Goal: Find specific page/section: Find specific page/section

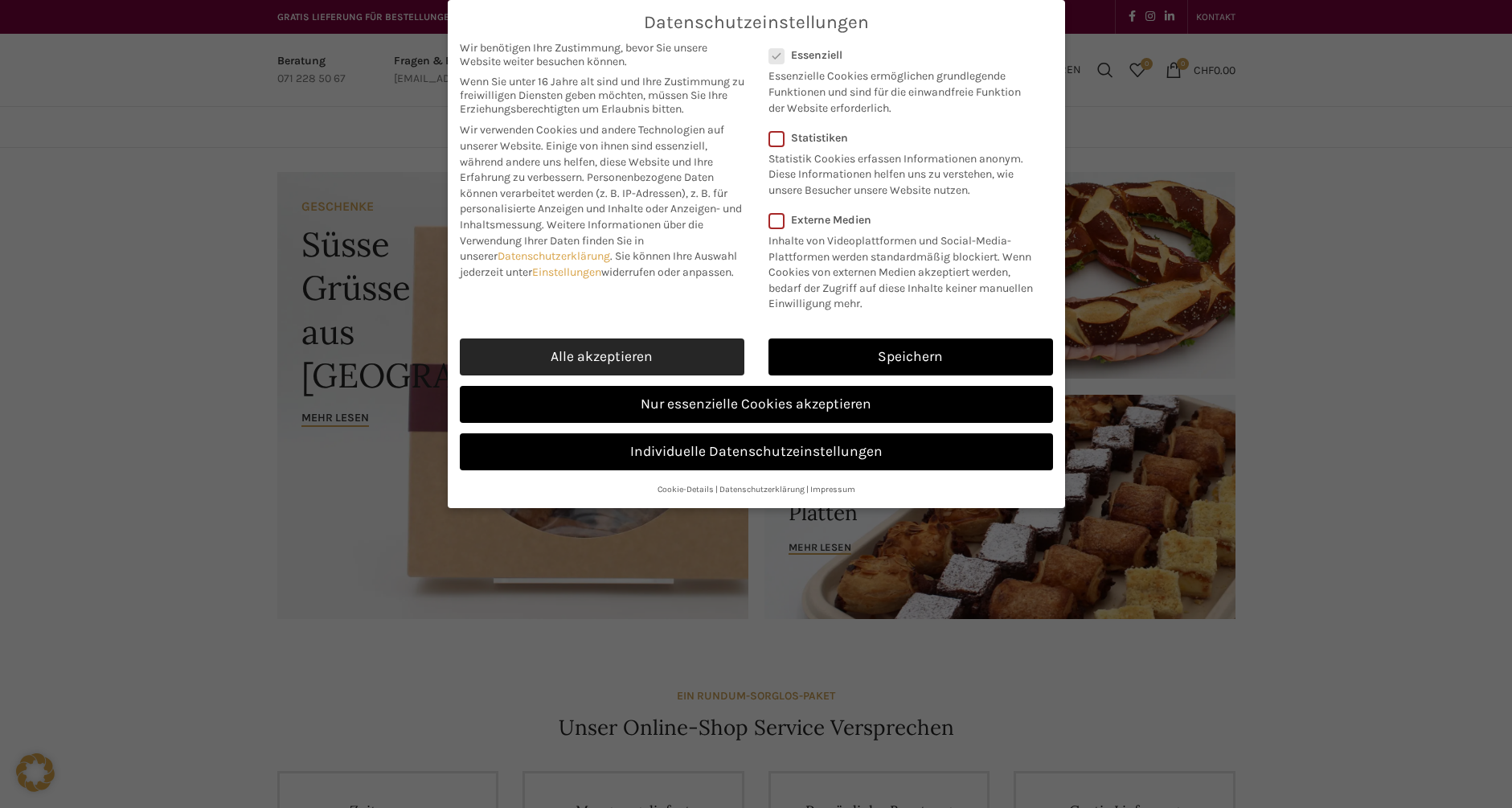
click at [677, 354] on link "Alle akzeptieren" at bounding box center [602, 356] width 285 height 37
checkbox input "true"
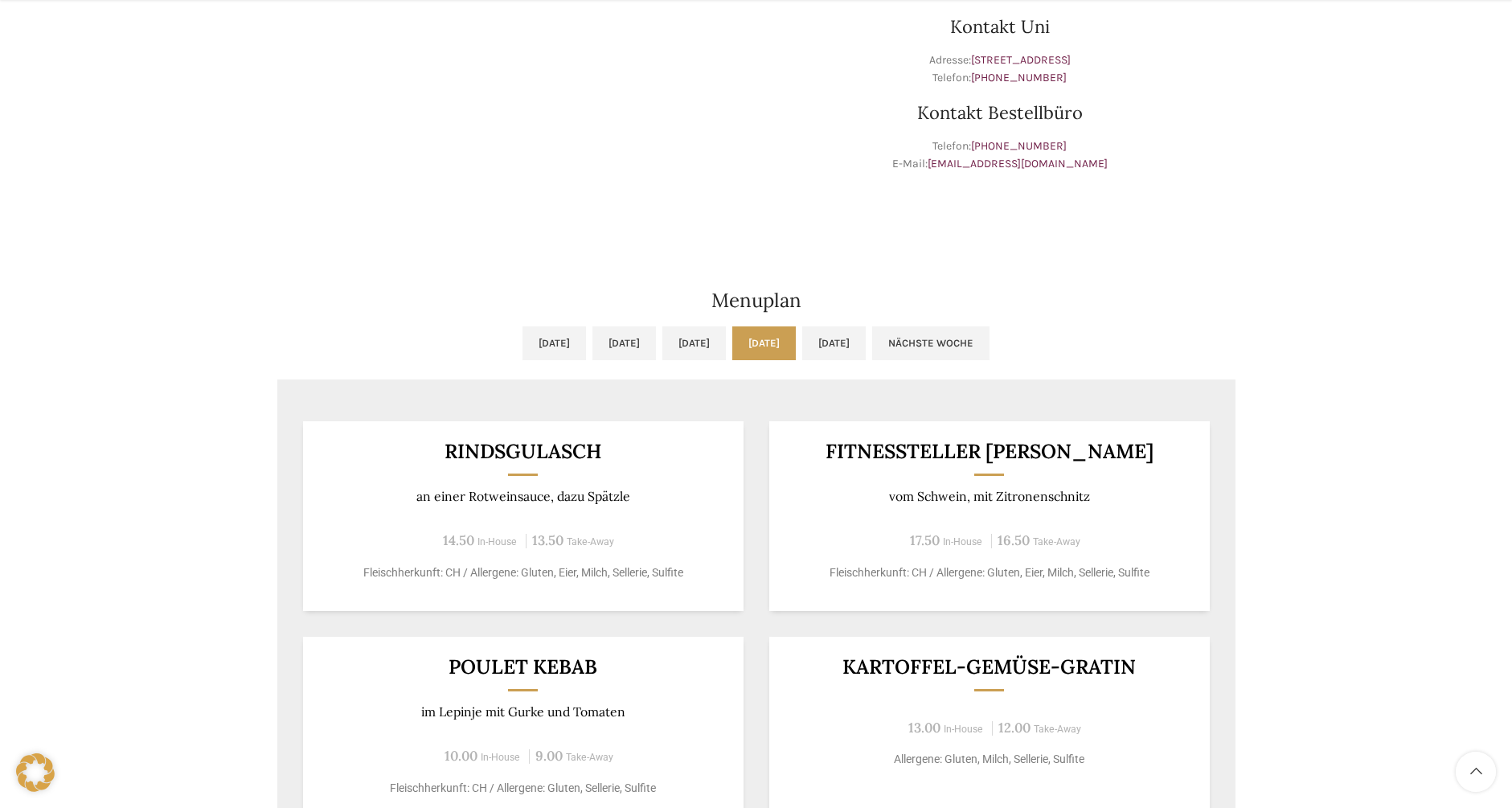
scroll to position [563, 0]
click at [866, 332] on link "Fr, 15.08.2025" at bounding box center [834, 341] width 63 height 33
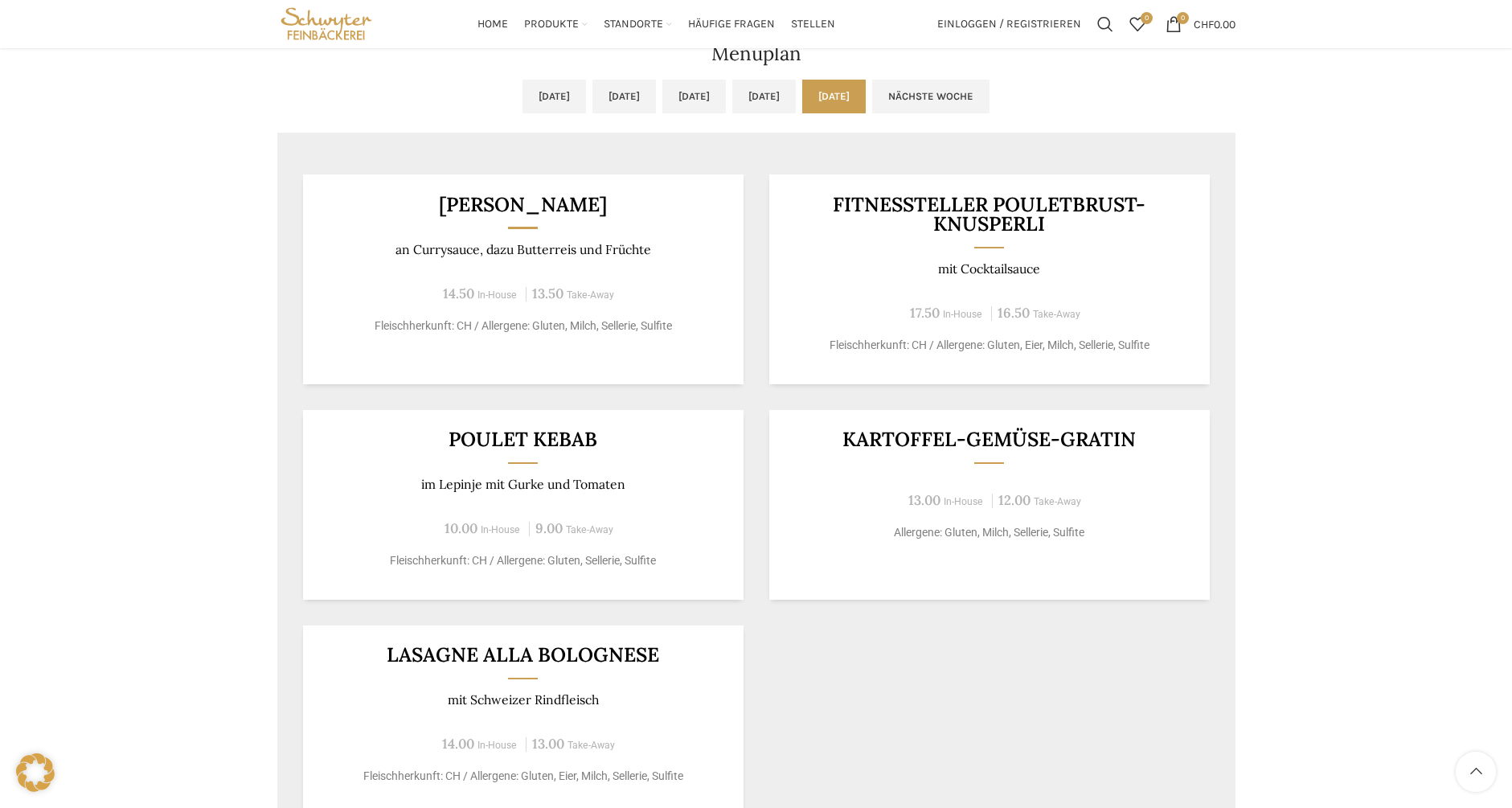
scroll to position [724, 0]
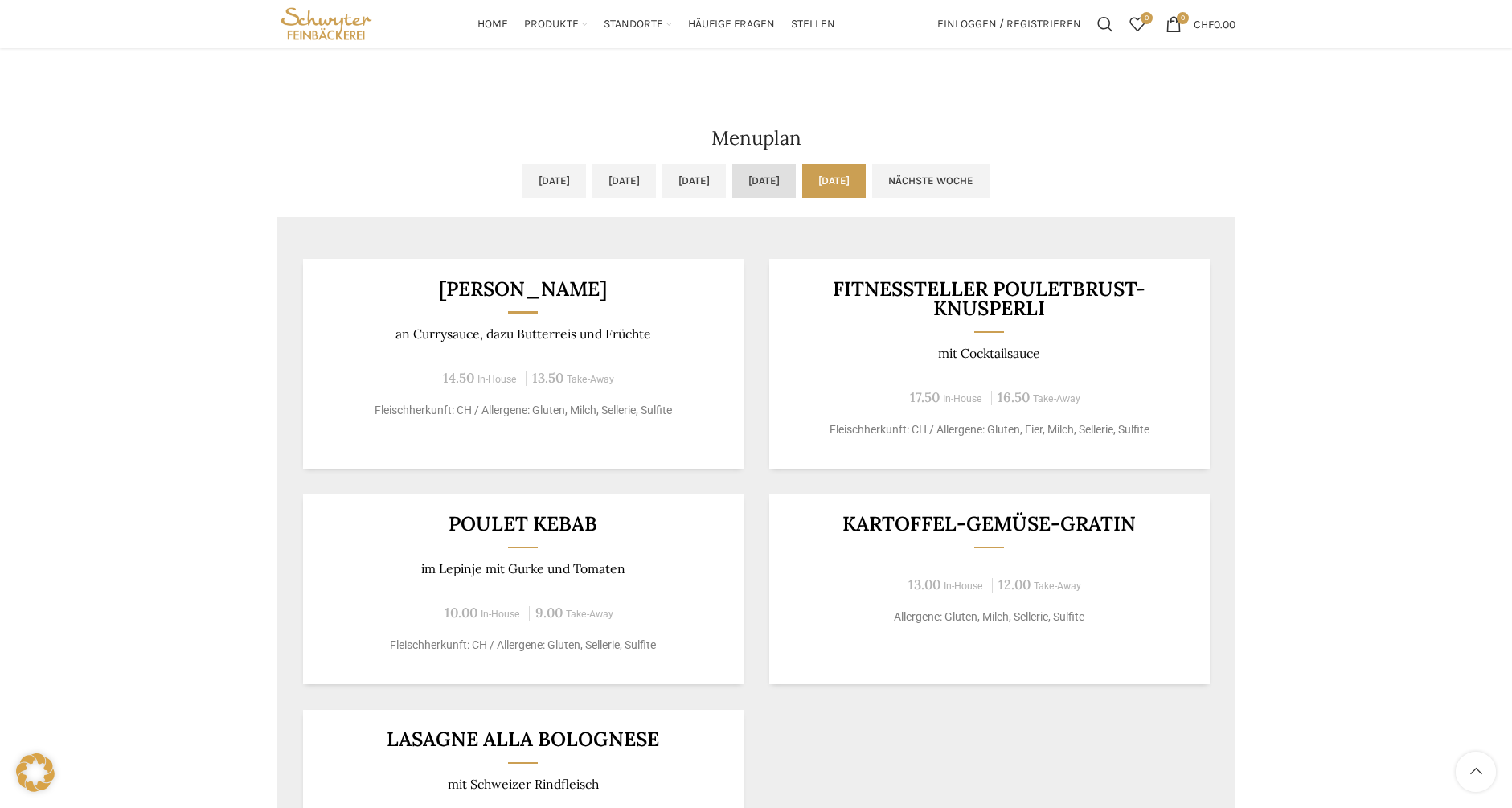
click at [796, 164] on link "Do, 14.08.2025" at bounding box center [764, 180] width 63 height 33
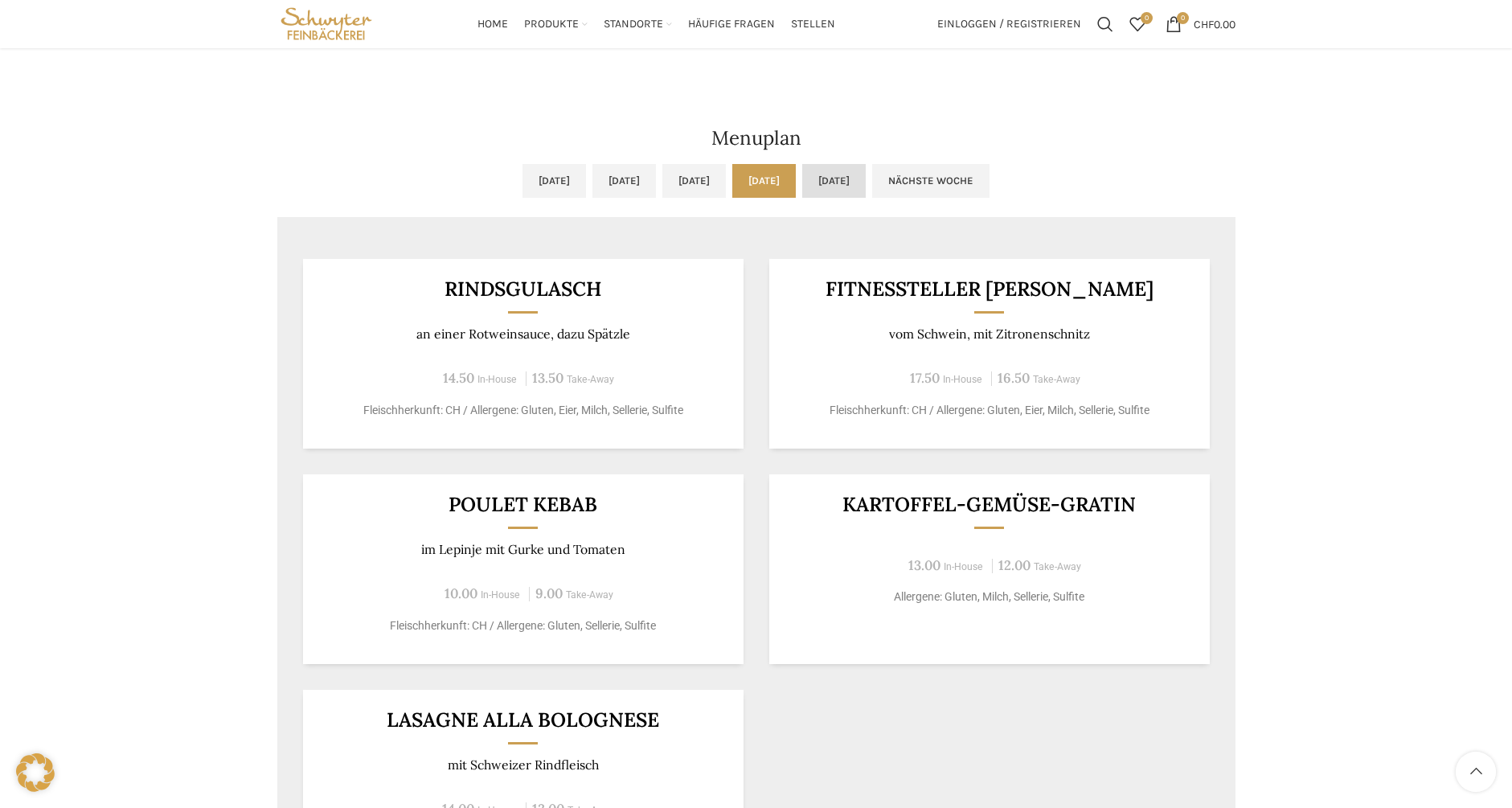
click at [866, 184] on link "Fr, 15.08.2025" at bounding box center [834, 180] width 63 height 33
